Goal: Information Seeking & Learning: Learn about a topic

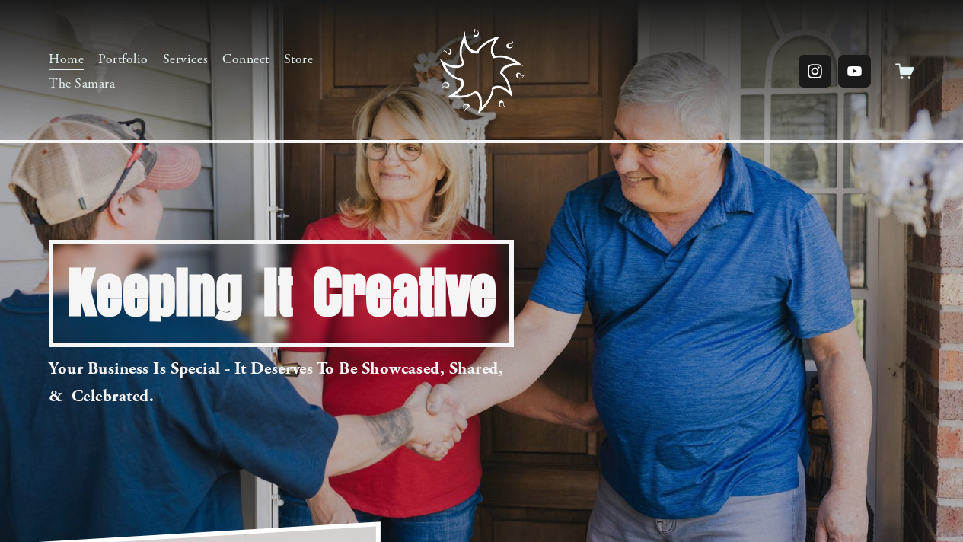
click at [172, 59] on link "Services" at bounding box center [185, 59] width 45 height 24
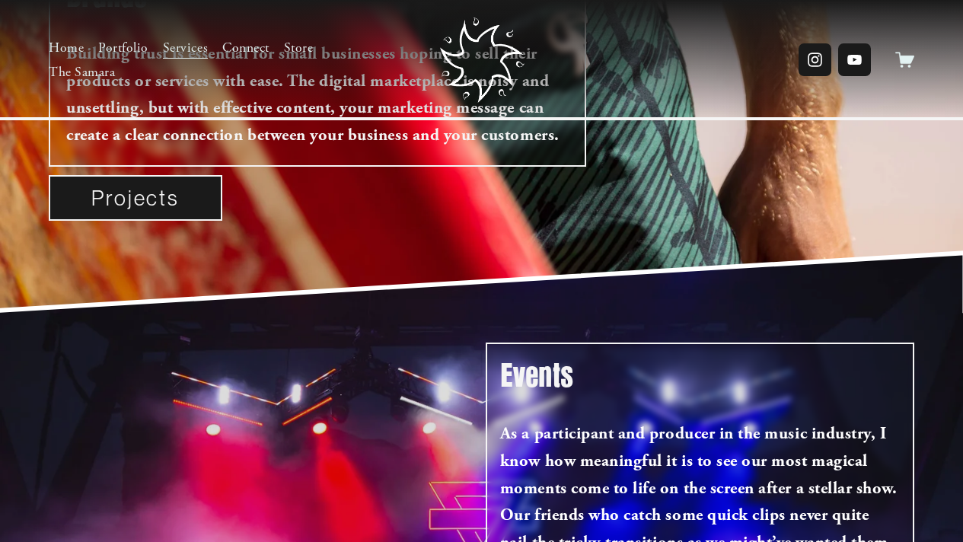
scroll to position [530, 0]
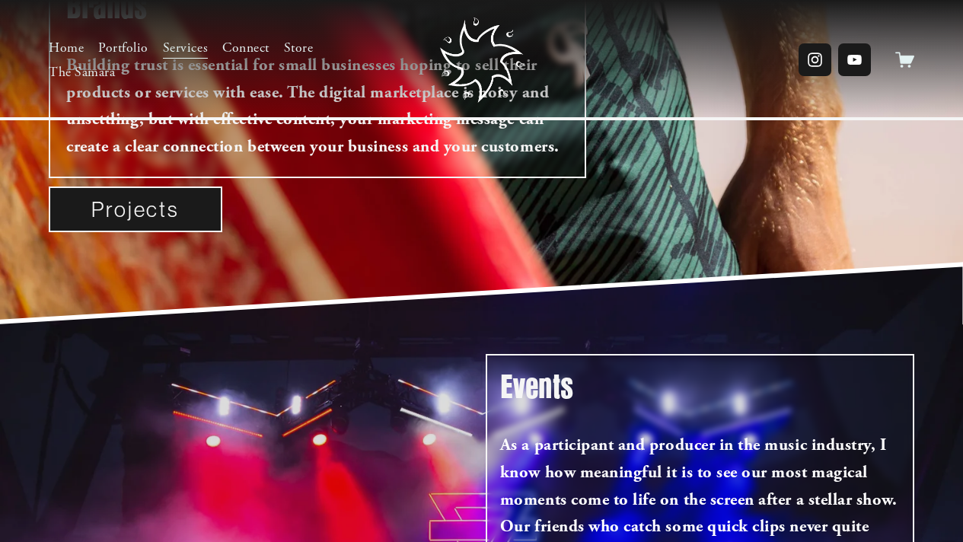
click at [133, 53] on link "Portfolio" at bounding box center [123, 48] width 50 height 24
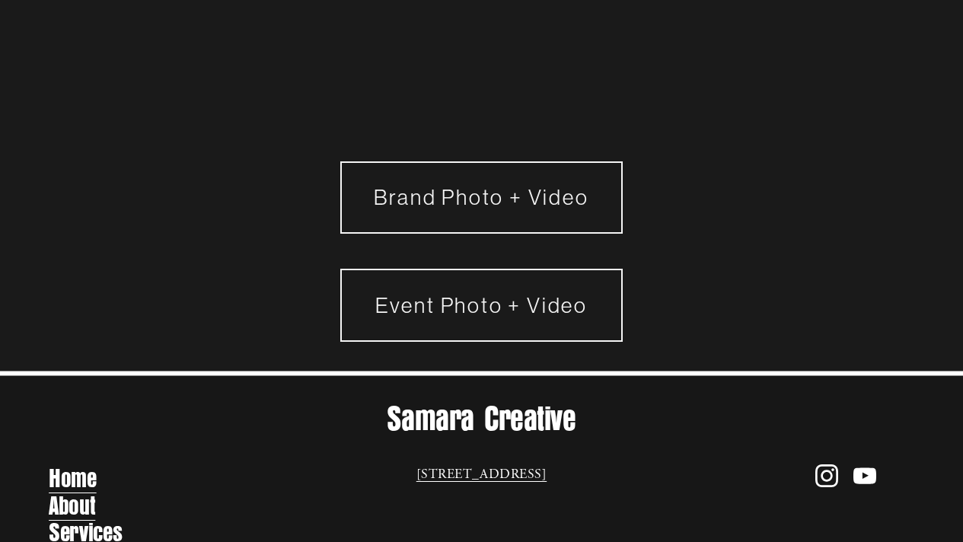
scroll to position [14, 0]
click at [429, 180] on link "Brand Photo + Video" at bounding box center [481, 197] width 283 height 72
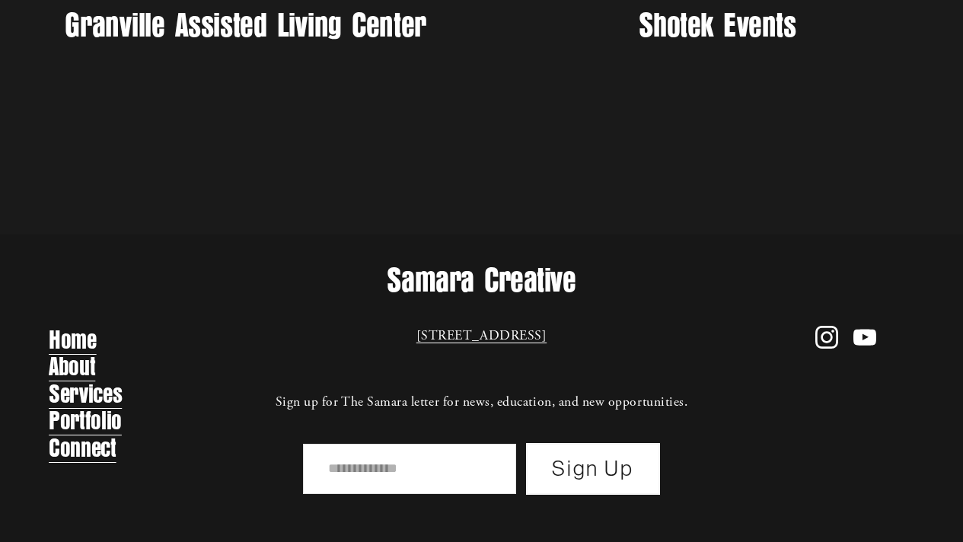
scroll to position [1365, 0]
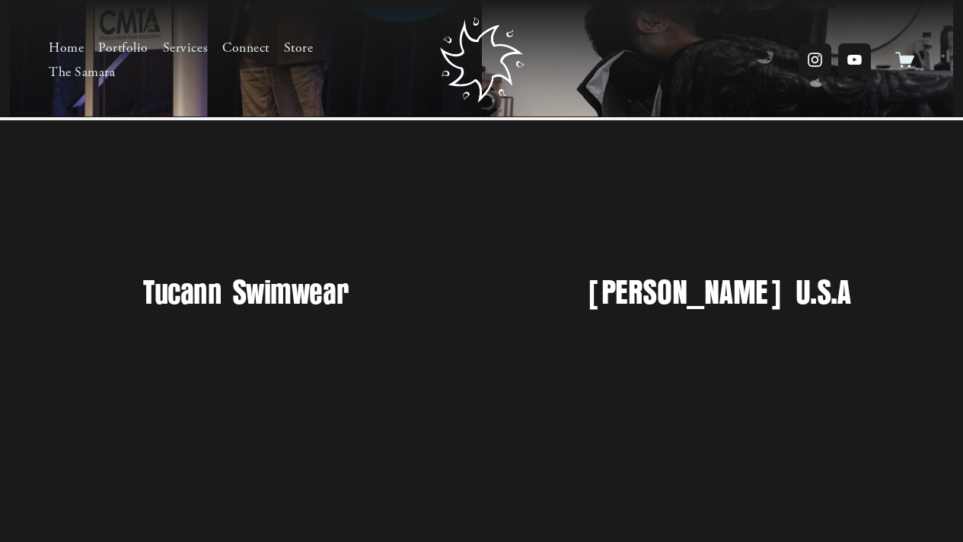
scroll to position [513, 0]
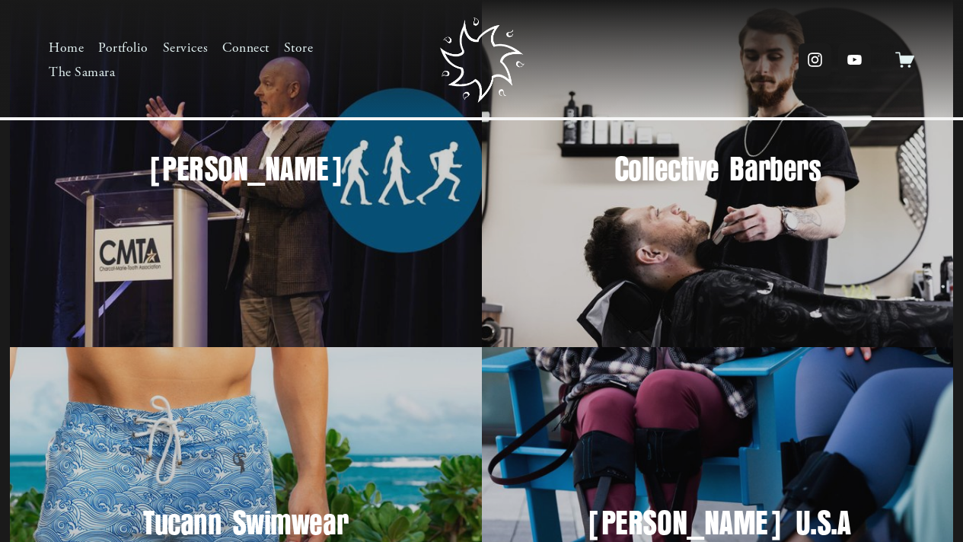
click at [365, 275] on div "Ken Cornell" at bounding box center [246, 170] width 472 height 354
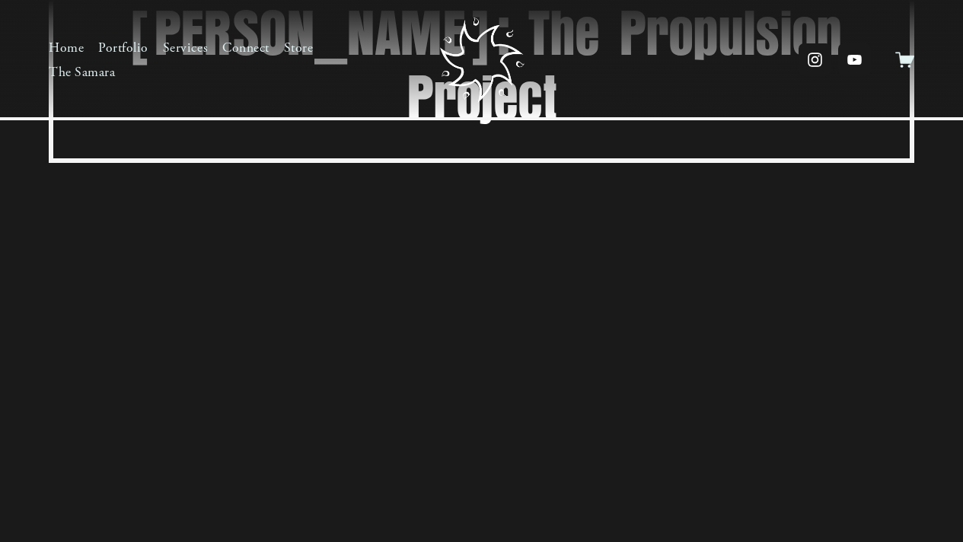
scroll to position [180, 0]
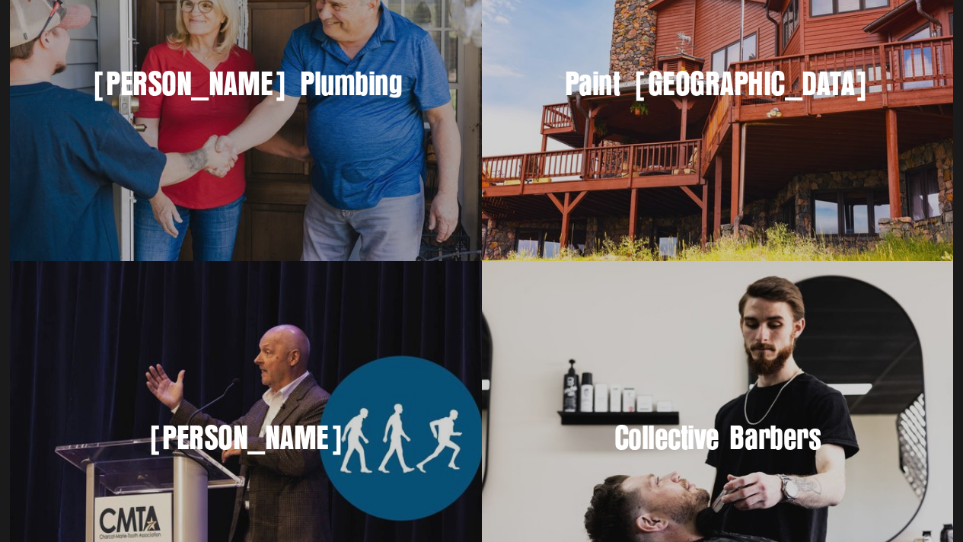
scroll to position [278, 0]
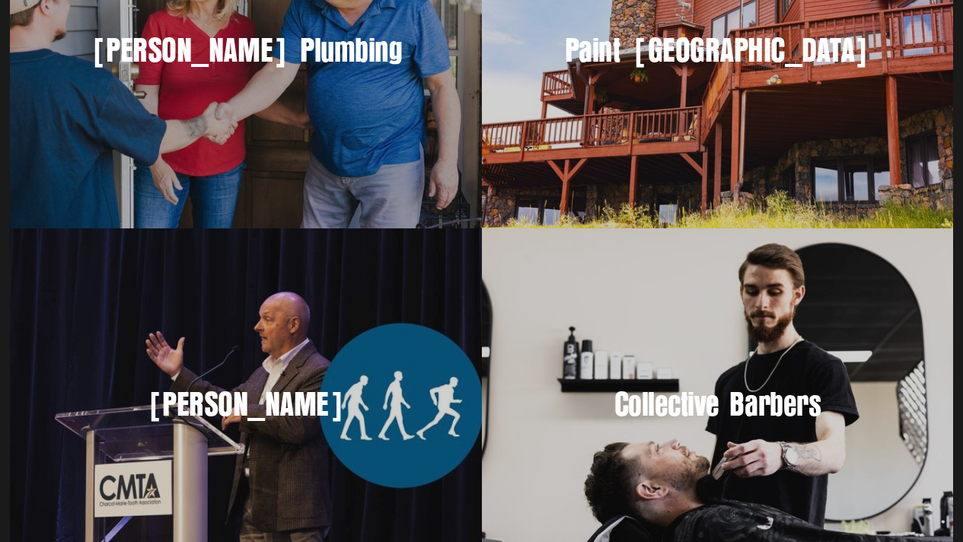
click at [652, 362] on div "Collective Barbers" at bounding box center [718, 405] width 472 height 354
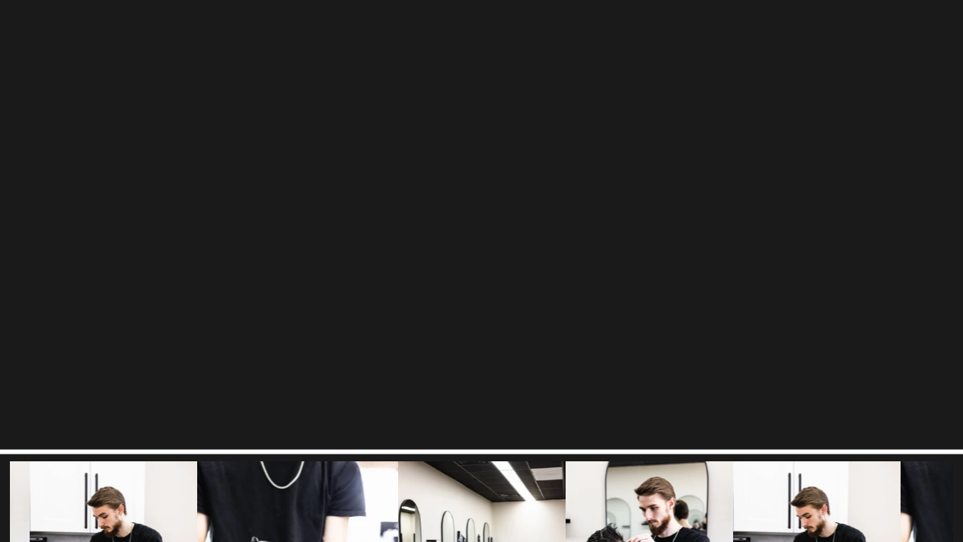
scroll to position [588, 0]
